Goal: Information Seeking & Learning: Learn about a topic

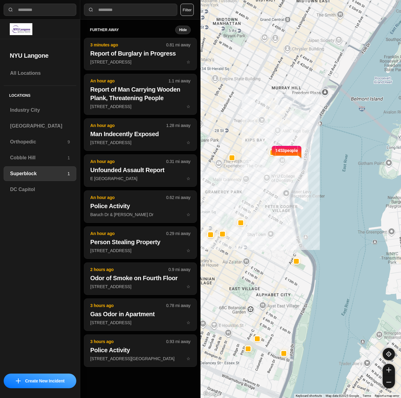
select select "*"
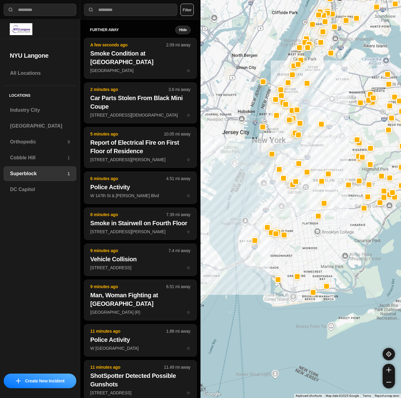
drag, startPoint x: 297, startPoint y: 292, endPoint x: 311, endPoint y: 185, distance: 107.7
click at [311, 185] on div at bounding box center [301, 199] width 201 height 398
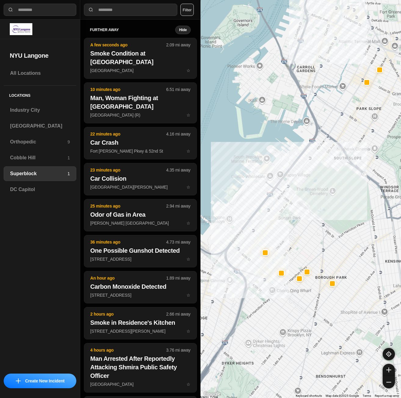
drag, startPoint x: 276, startPoint y: 174, endPoint x: 291, endPoint y: 188, distance: 21.0
click at [283, 213] on div at bounding box center [301, 199] width 201 height 398
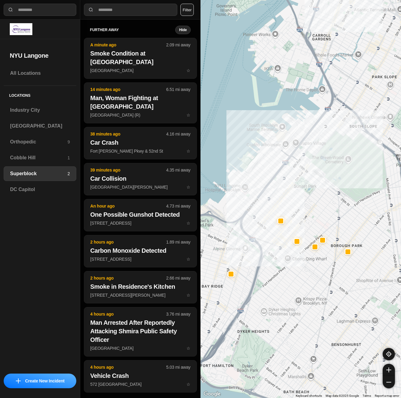
drag, startPoint x: 303, startPoint y: 114, endPoint x: 291, endPoint y: 200, distance: 85.9
click at [291, 200] on div at bounding box center [301, 199] width 201 height 398
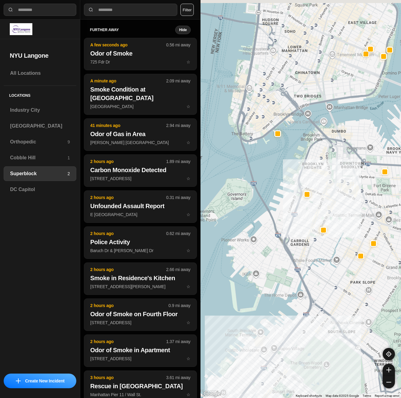
drag, startPoint x: 324, startPoint y: 90, endPoint x: 316, endPoint y: 143, distance: 54.3
click at [316, 143] on div at bounding box center [301, 199] width 201 height 398
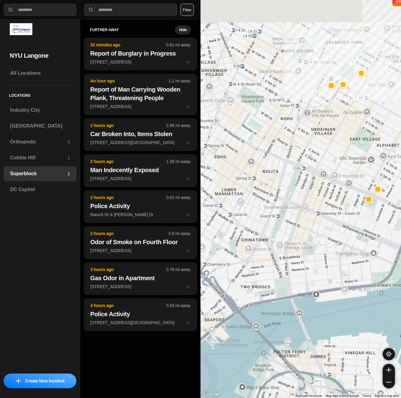
drag, startPoint x: 333, startPoint y: 88, endPoint x: 306, endPoint y: 197, distance: 112.3
click at [306, 197] on div "1453 people" at bounding box center [301, 199] width 201 height 398
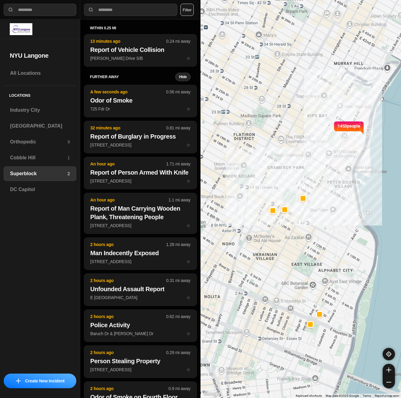
drag, startPoint x: 363, startPoint y: 105, endPoint x: 329, endPoint y: 176, distance: 78.9
click at [329, 176] on div "1453 people" at bounding box center [301, 199] width 201 height 398
